Goal: Transaction & Acquisition: Book appointment/travel/reservation

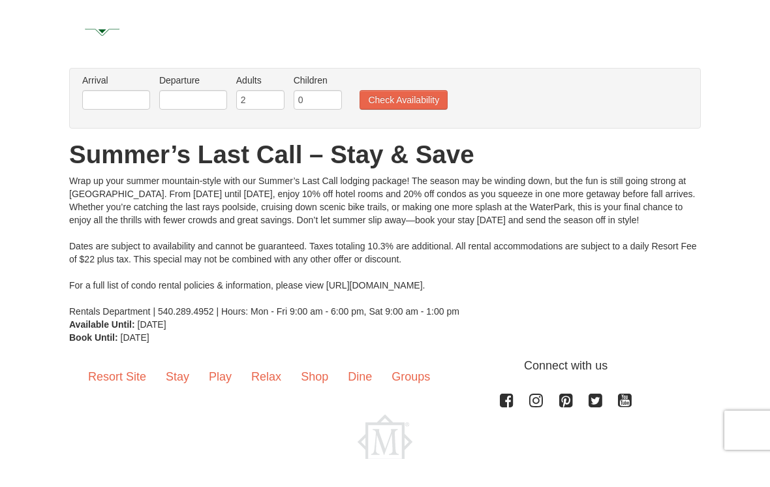
scroll to position [57, 0]
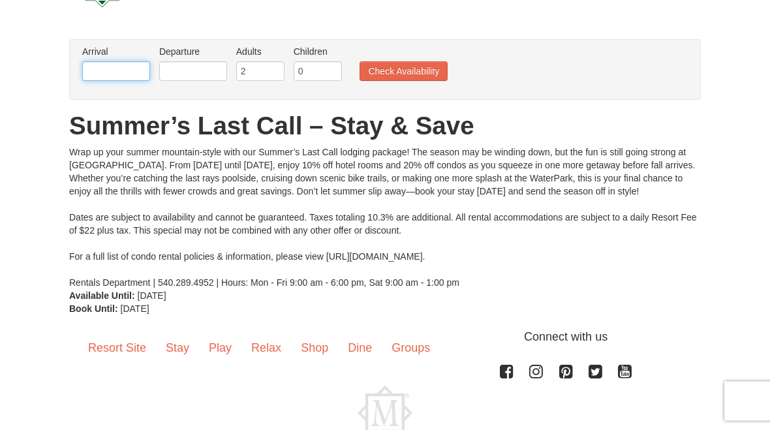
click at [119, 63] on input "text" at bounding box center [116, 72] width 68 height 20
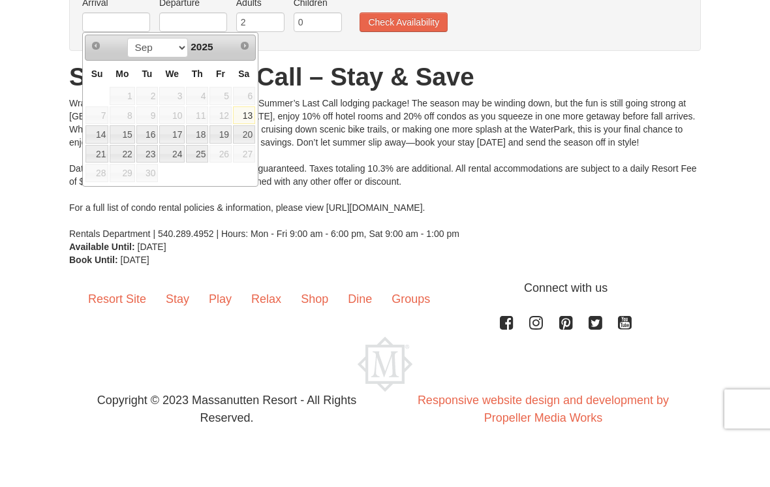
click at [176, 175] on link "17" at bounding box center [171, 184] width 25 height 18
type input "[DATE]"
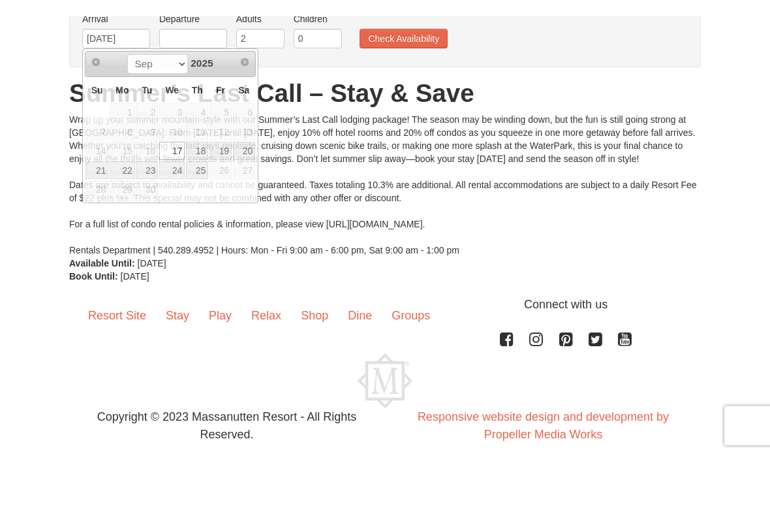
scroll to position [39, 0]
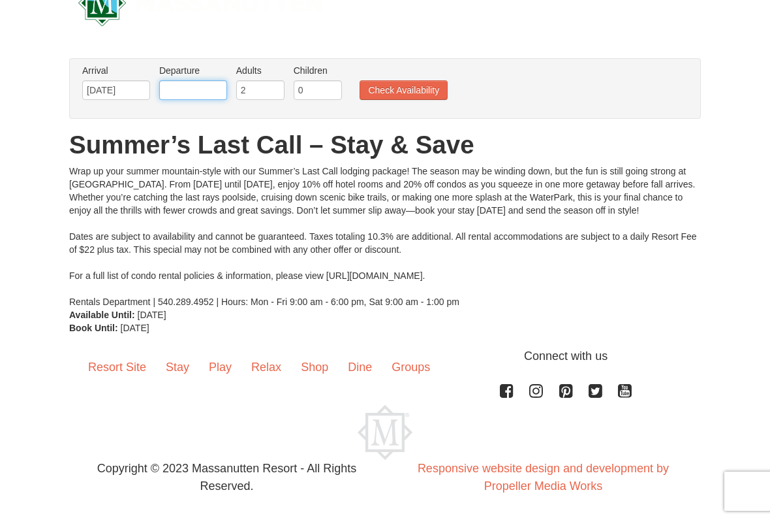
click at [185, 80] on input "text" at bounding box center [193, 90] width 68 height 20
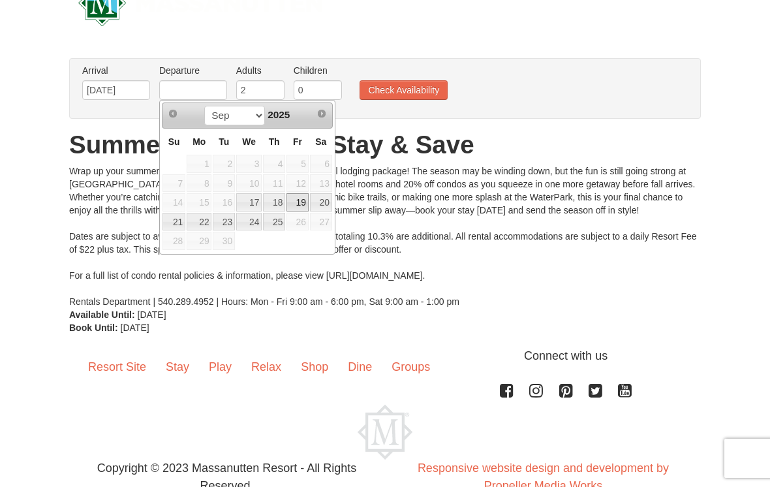
click at [300, 201] on link "19" at bounding box center [298, 202] width 22 height 18
type input "[DATE]"
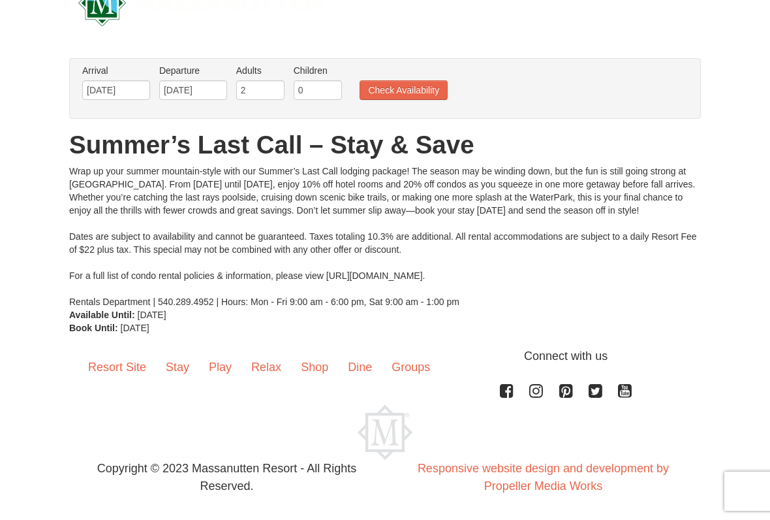
click at [401, 82] on button "Check Availability" at bounding box center [404, 90] width 88 height 20
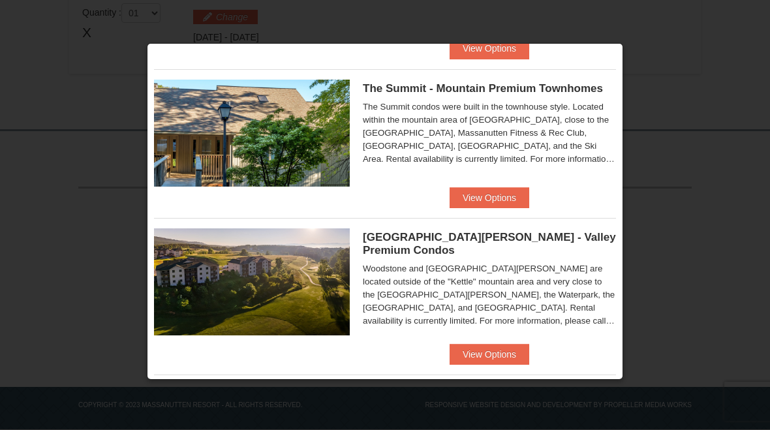
scroll to position [600, 0]
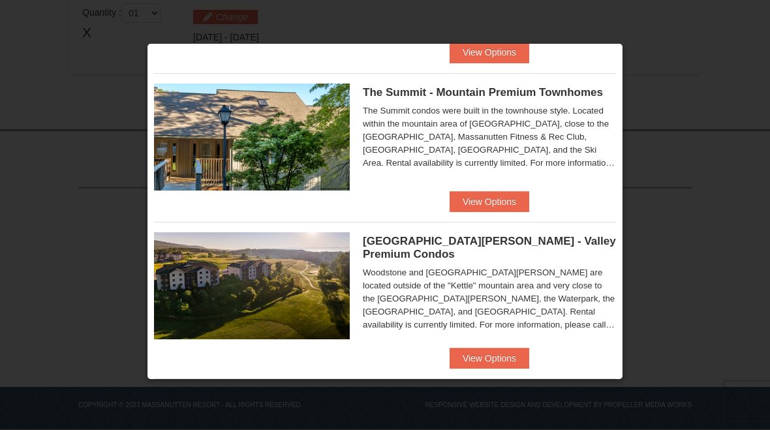
click at [495, 196] on button "View Options" at bounding box center [490, 201] width 80 height 21
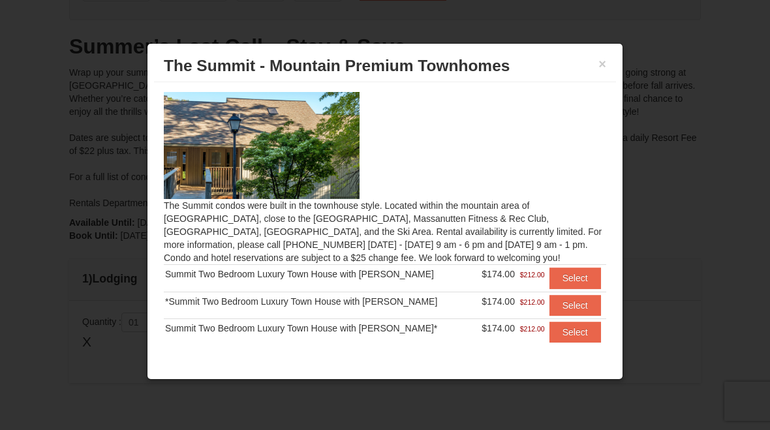
scroll to position [80, 0]
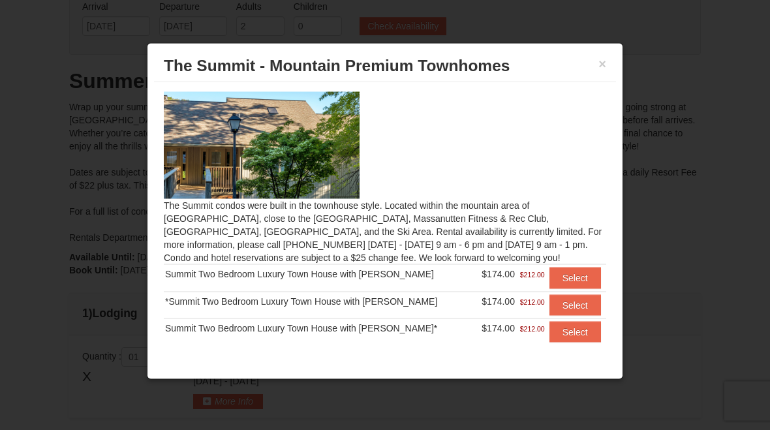
click at [602, 52] on div "× The Summit - Mountain Premium Townhomes" at bounding box center [385, 66] width 462 height 32
click at [603, 60] on button "×" at bounding box center [602, 63] width 8 height 13
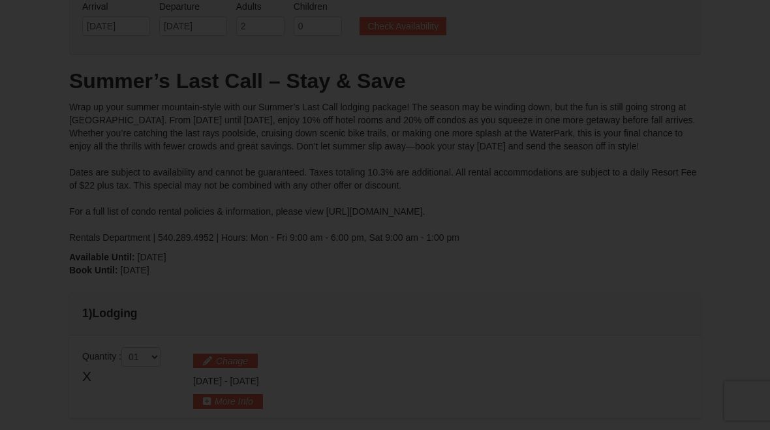
scroll to position [81, 0]
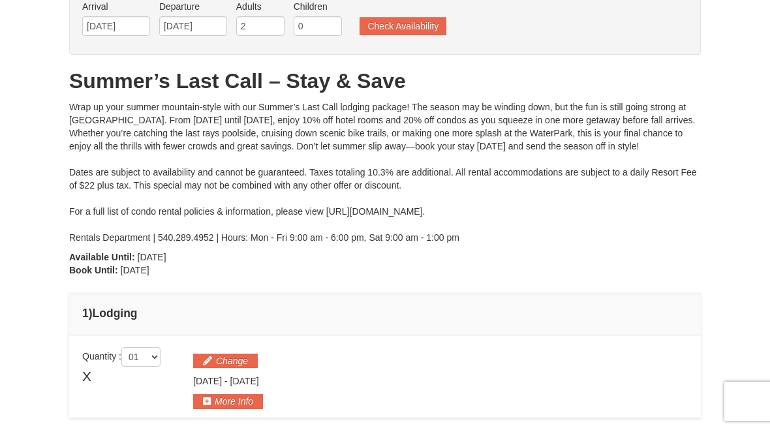
click at [409, 17] on button "Check Availability" at bounding box center [403, 26] width 87 height 18
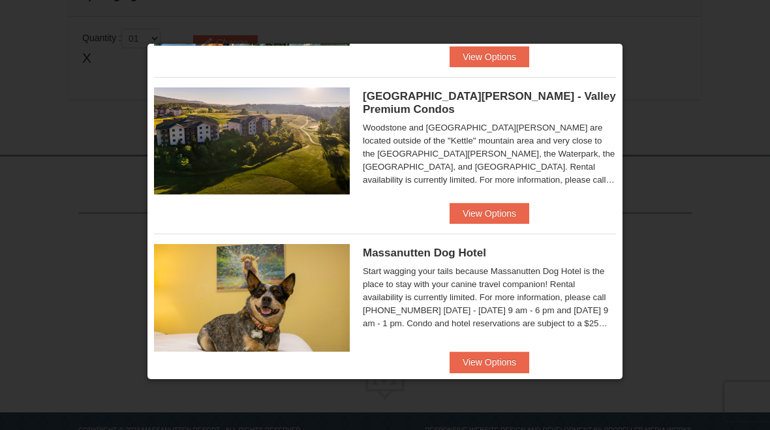
scroll to position [398, 0]
click at [491, 203] on button "View Options" at bounding box center [490, 213] width 80 height 21
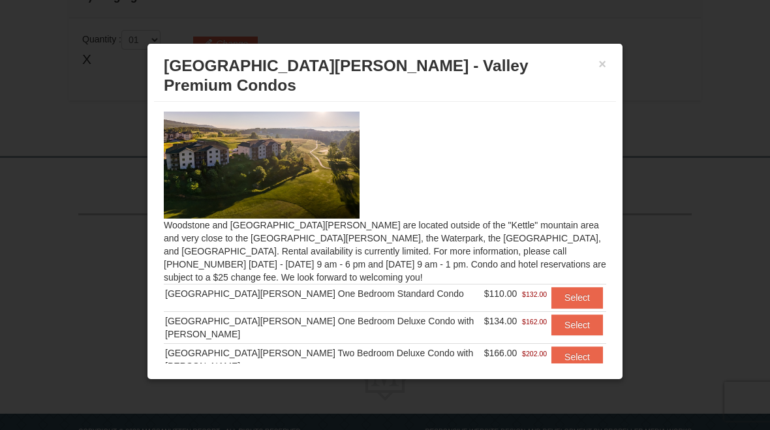
click at [605, 57] on button "×" at bounding box center [602, 63] width 8 height 13
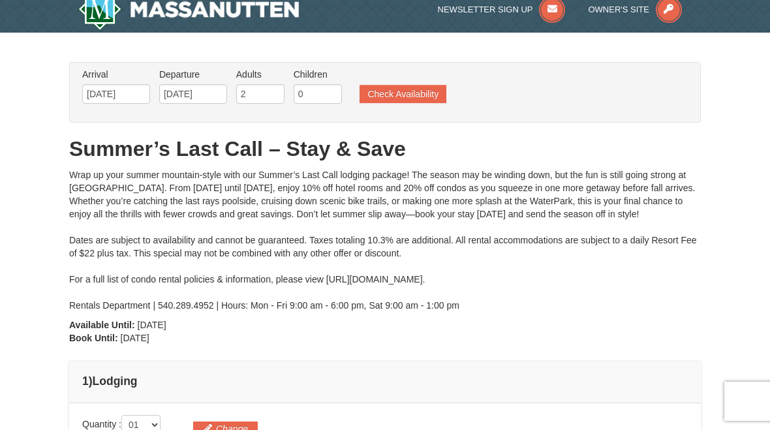
scroll to position [0, 0]
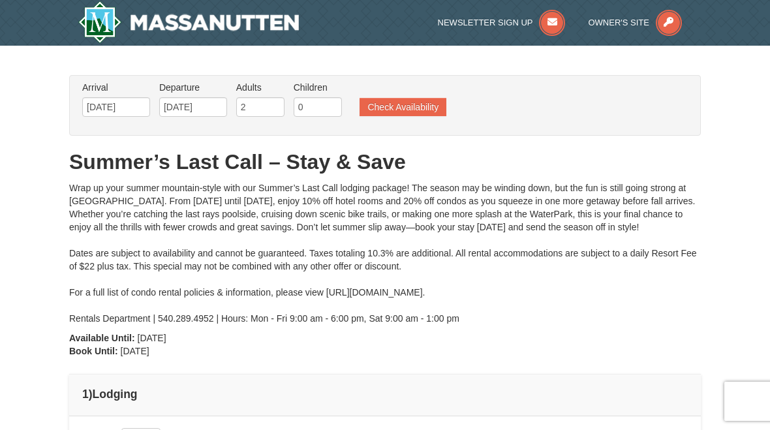
click at [396, 98] on button "Check Availability" at bounding box center [403, 107] width 87 height 18
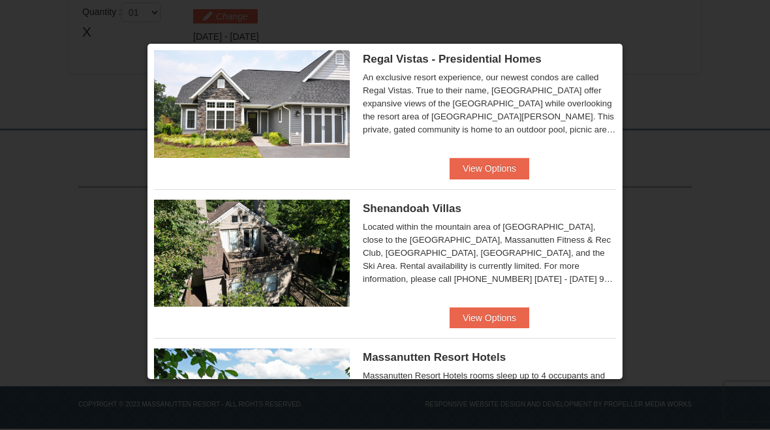
scroll to position [187, 0]
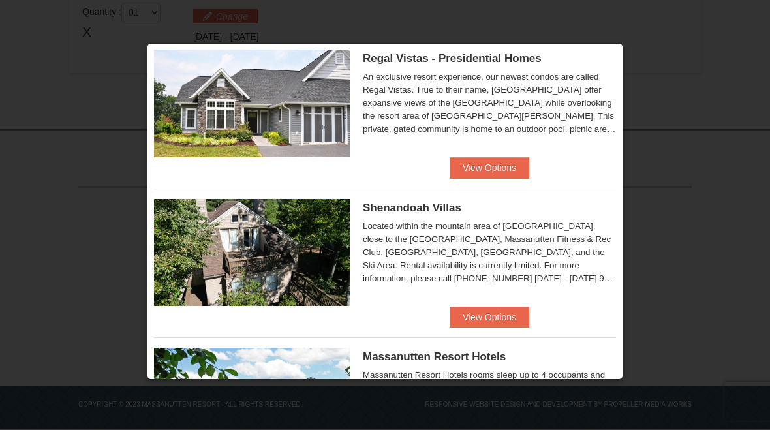
click at [488, 319] on button "View Options" at bounding box center [490, 317] width 80 height 21
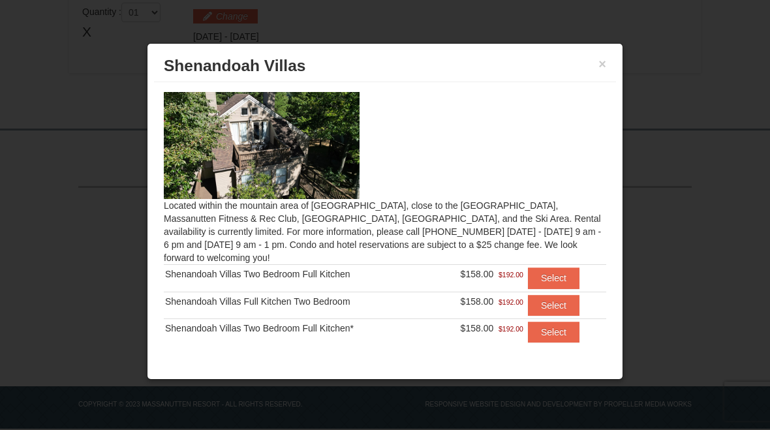
click at [598, 57] on button "×" at bounding box center [602, 63] width 8 height 13
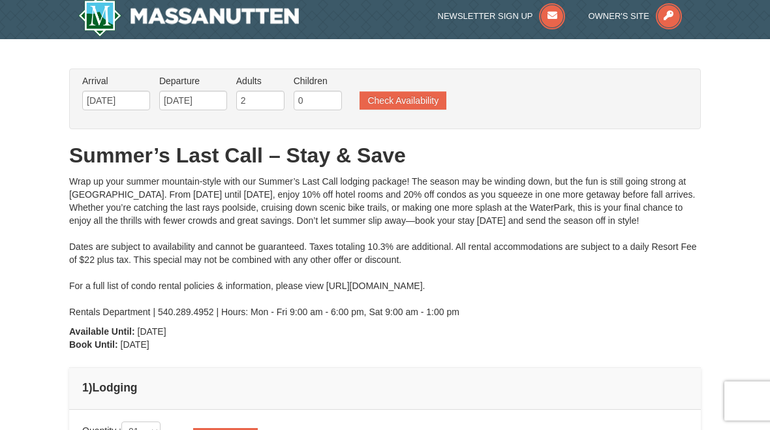
scroll to position [0, 0]
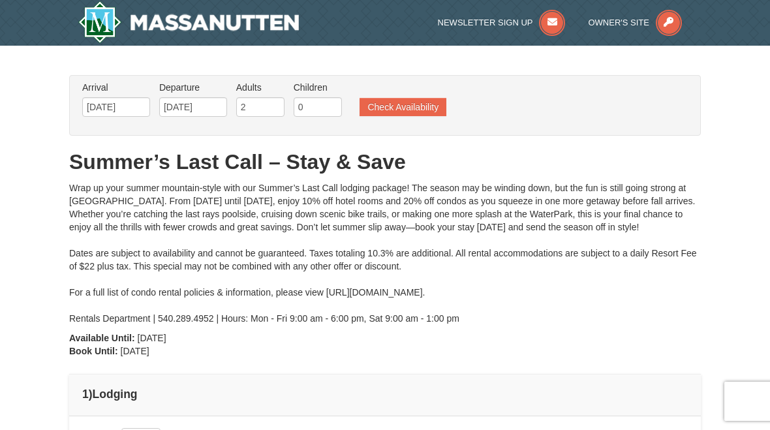
click at [394, 103] on button "Check Availability" at bounding box center [403, 107] width 87 height 18
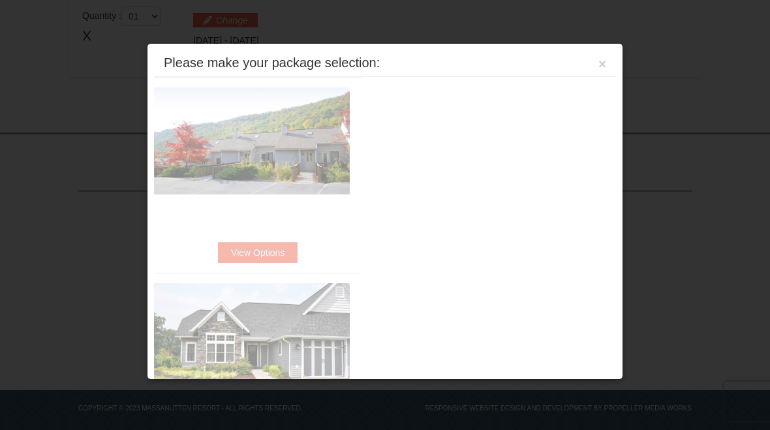
scroll to position [426, 0]
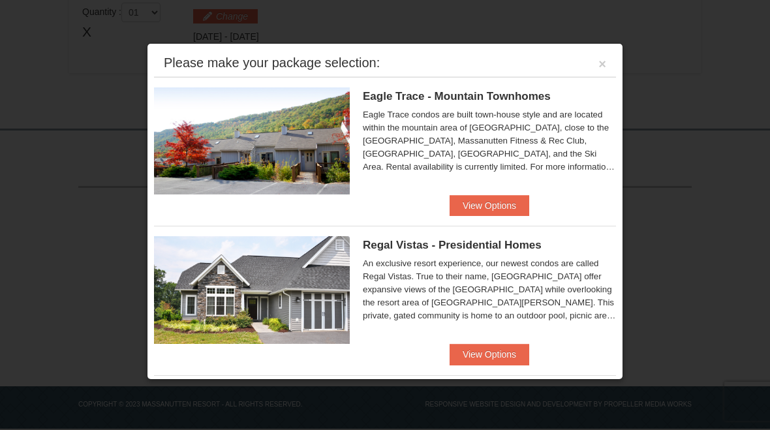
click at [484, 341] on div "Regal Vistas - Presidential Homes Regal Vistas Two Bedroom Presidential Home wi…" at bounding box center [385, 285] width 462 height 118
click at [490, 337] on div "Regal Vistas - Presidential Homes Regal Vistas Two Bedroom Presidential Home wi…" at bounding box center [385, 285] width 462 height 118
click at [488, 353] on button "View Options" at bounding box center [490, 354] width 80 height 21
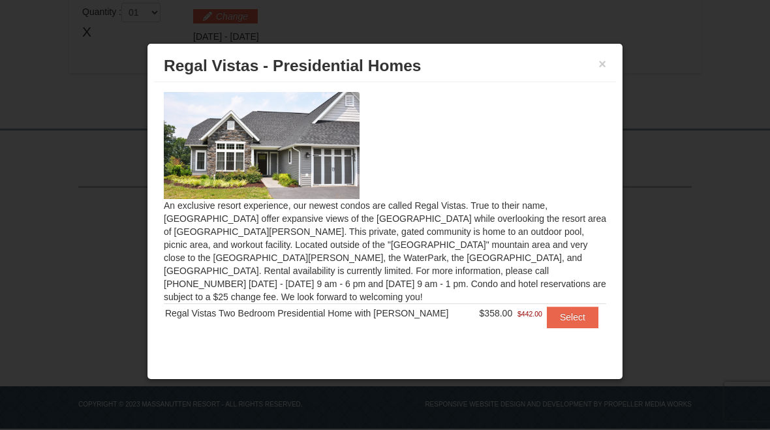
click at [602, 51] on div "× Regal Vistas - Presidential Homes" at bounding box center [385, 66] width 462 height 32
click at [602, 57] on button "×" at bounding box center [602, 63] width 8 height 13
